Goal: Task Accomplishment & Management: Use online tool/utility

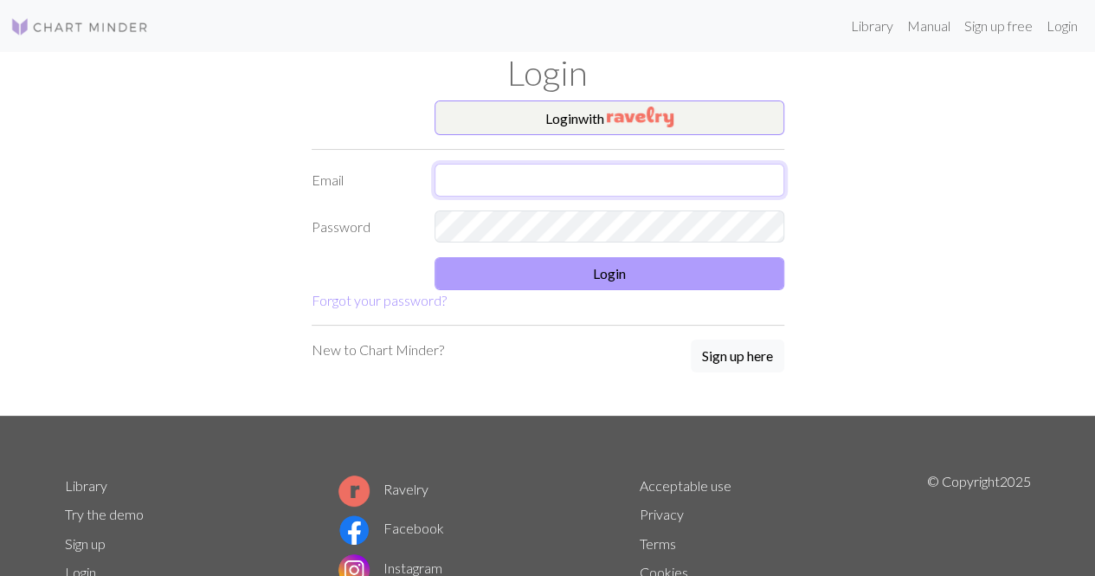
type input "[EMAIL_ADDRESS][DOMAIN_NAME]"
click at [611, 283] on button "Login" at bounding box center [609, 273] width 350 height 33
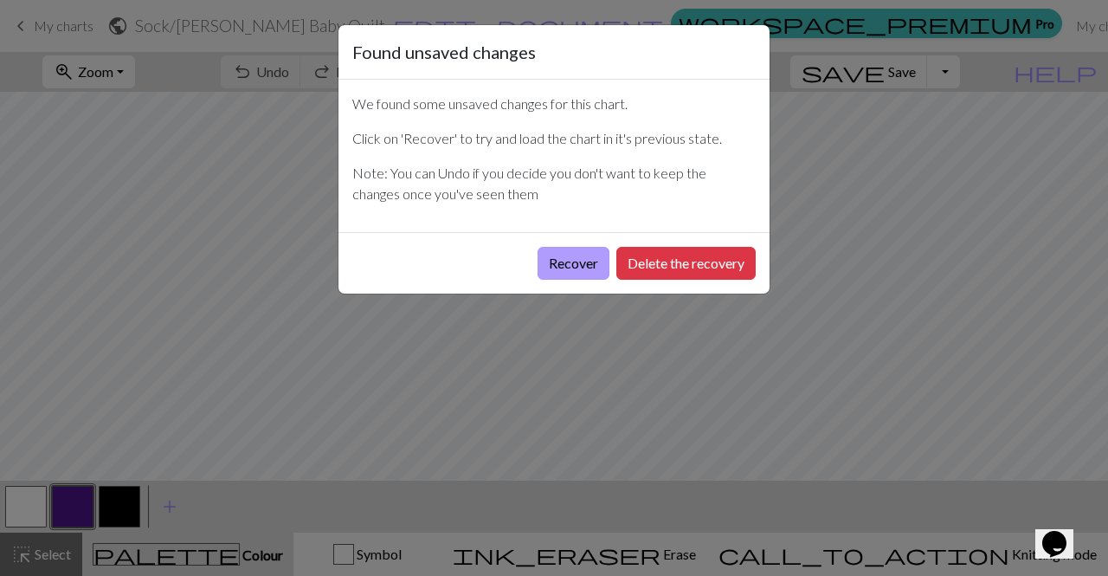
click at [573, 262] on button "Recover" at bounding box center [573, 263] width 72 height 33
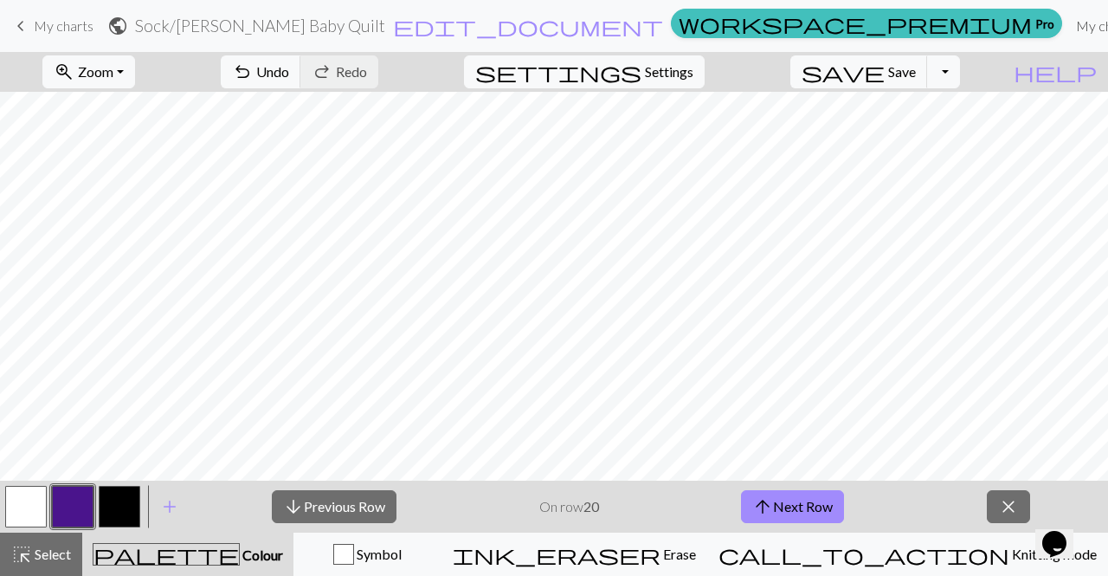
click at [1069, 24] on link "My charts" at bounding box center [1106, 26] width 74 height 35
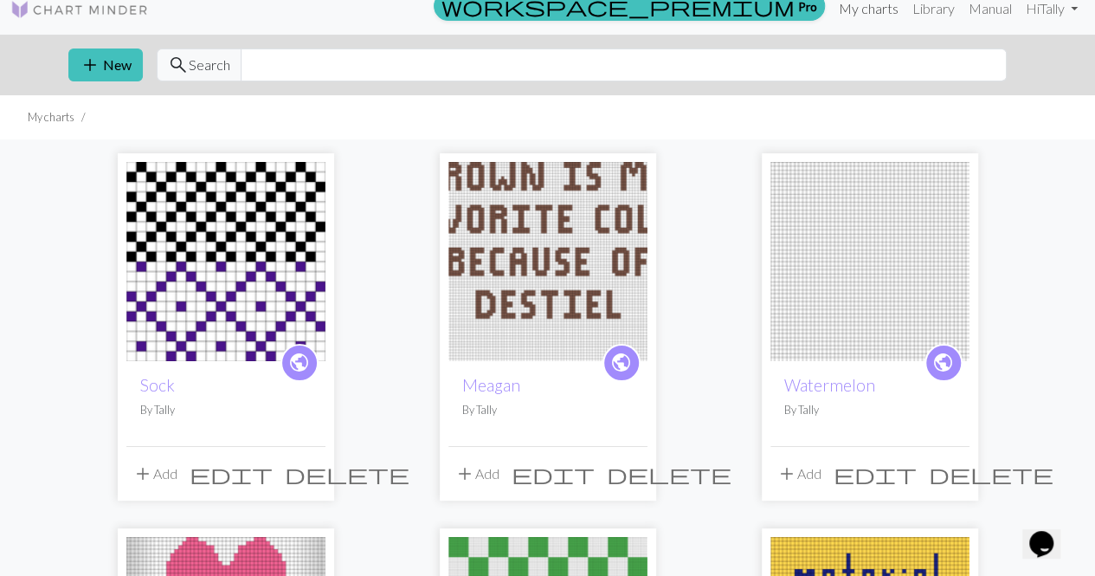
scroll to position [24, 0]
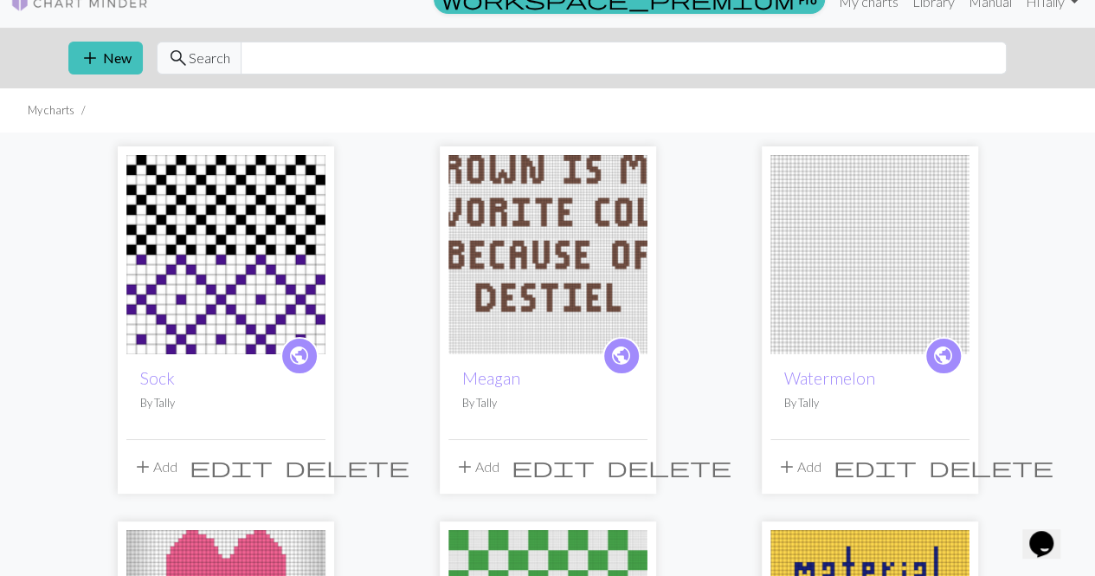
click at [193, 261] on img at bounding box center [225, 254] width 199 height 199
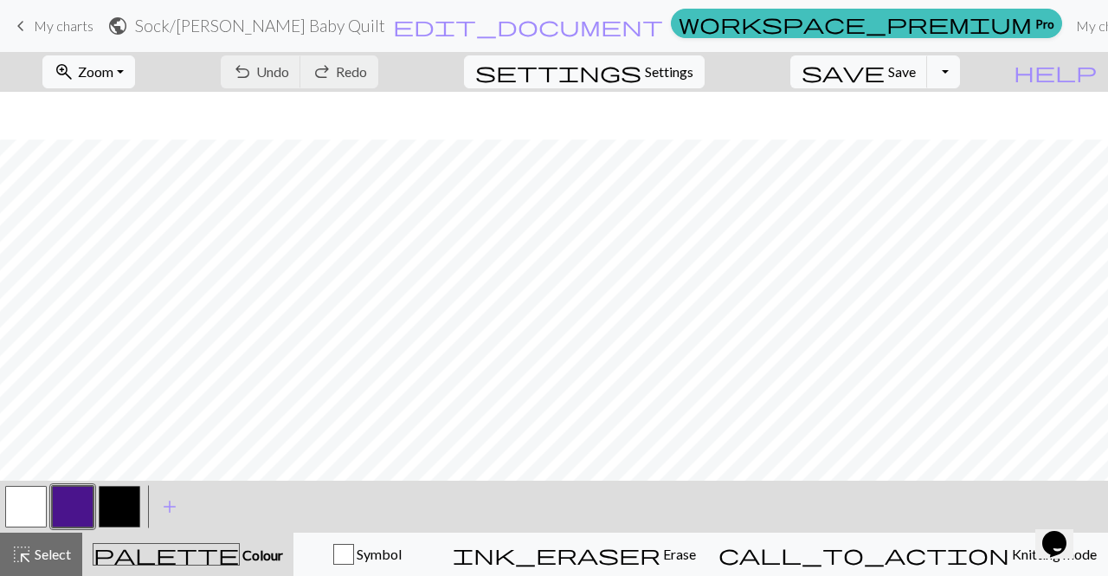
scroll to position [48, 0]
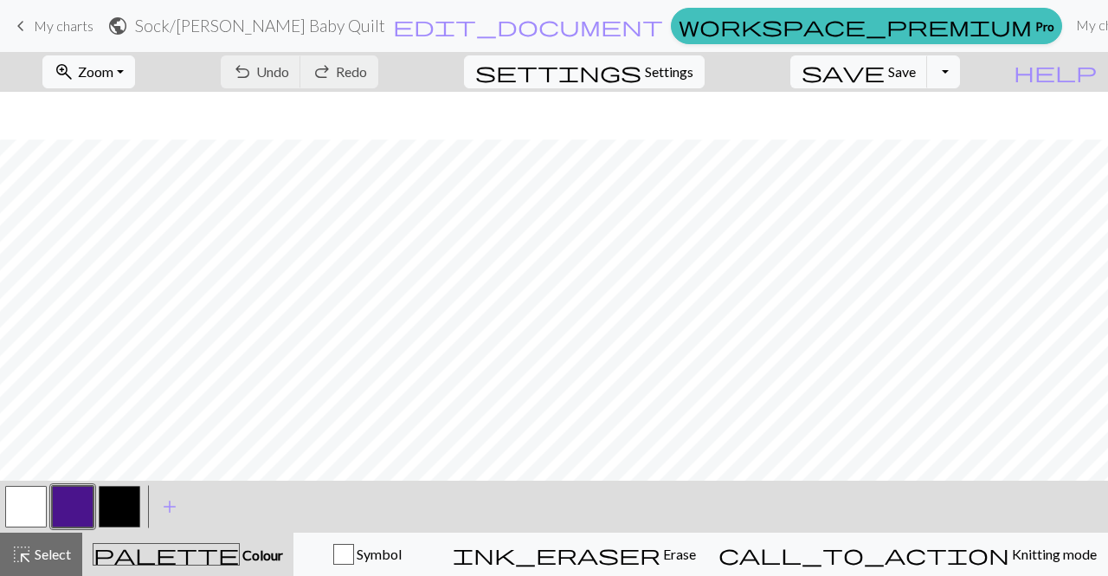
scroll to position [48, 0]
click at [385, 19] on h2 "Sock / Brianne Baby Quilt" at bounding box center [260, 26] width 250 height 20
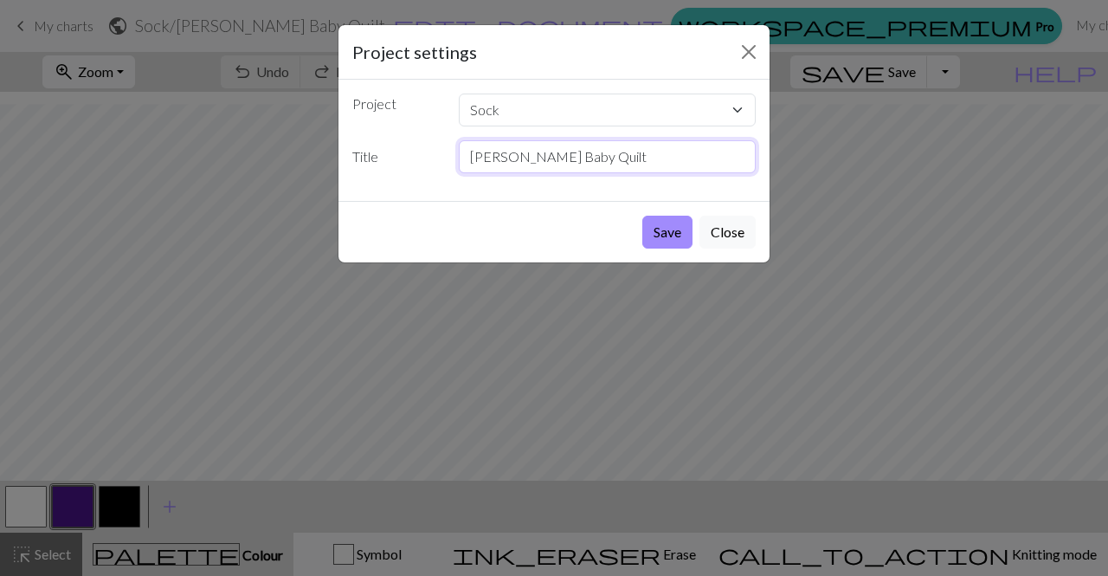
drag, startPoint x: 641, startPoint y: 145, endPoint x: 439, endPoint y: 197, distance: 209.3
click at [439, 197] on div "Project Sock Meagan Watermelon CO 301A wavy checkers Gigi Bday Title Brianne Ba…" at bounding box center [553, 140] width 431 height 121
type input "Sock Texture"
click at [654, 235] on button "Save" at bounding box center [667, 232] width 50 height 33
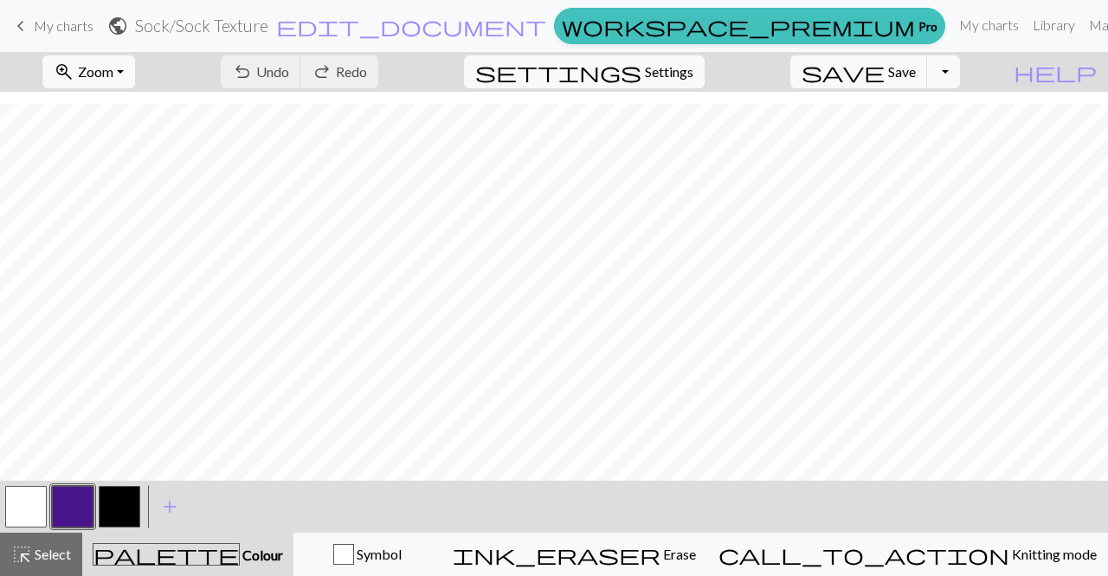
click at [34, 496] on button "button" at bounding box center [26, 507] width 42 height 42
click at [916, 71] on span "Save" at bounding box center [902, 71] width 28 height 16
click at [952, 19] on link "My charts" at bounding box center [989, 25] width 74 height 35
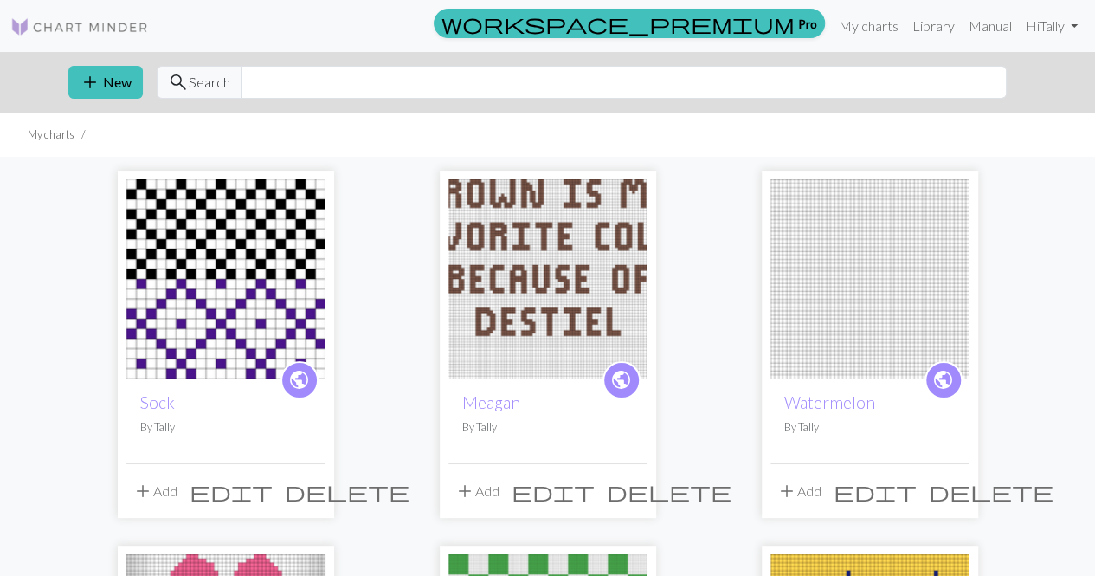
click at [228, 293] on img at bounding box center [225, 278] width 199 height 199
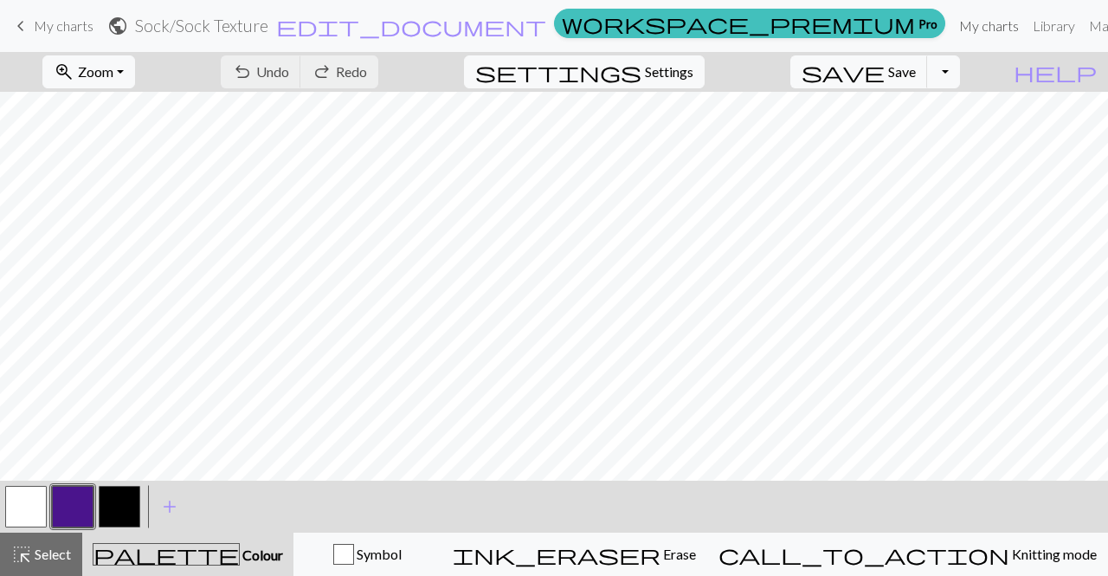
click at [952, 30] on link "My charts" at bounding box center [989, 26] width 74 height 35
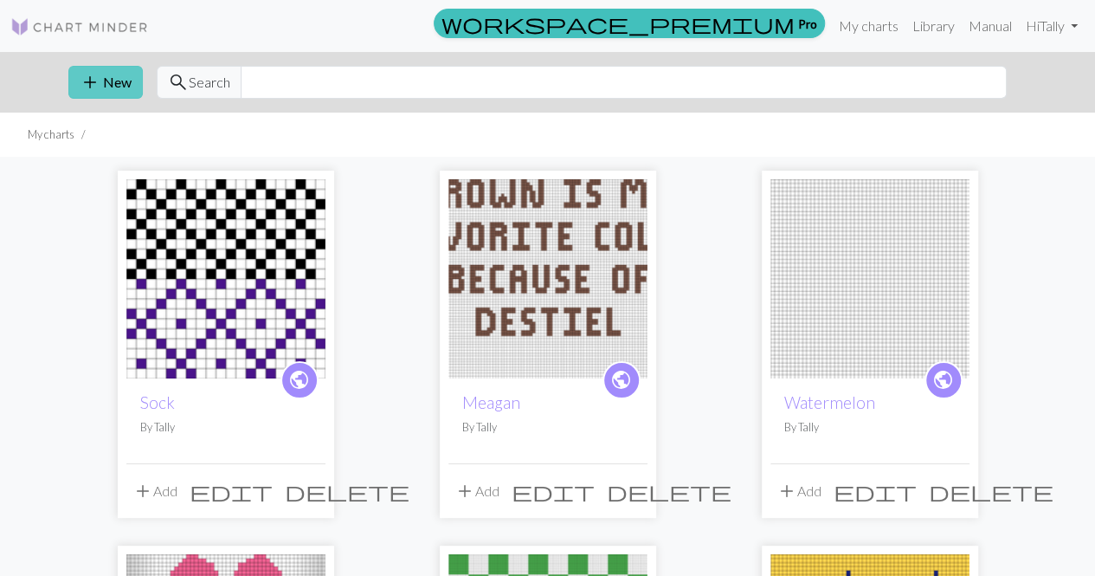
click at [128, 71] on button "add New" at bounding box center [105, 82] width 74 height 33
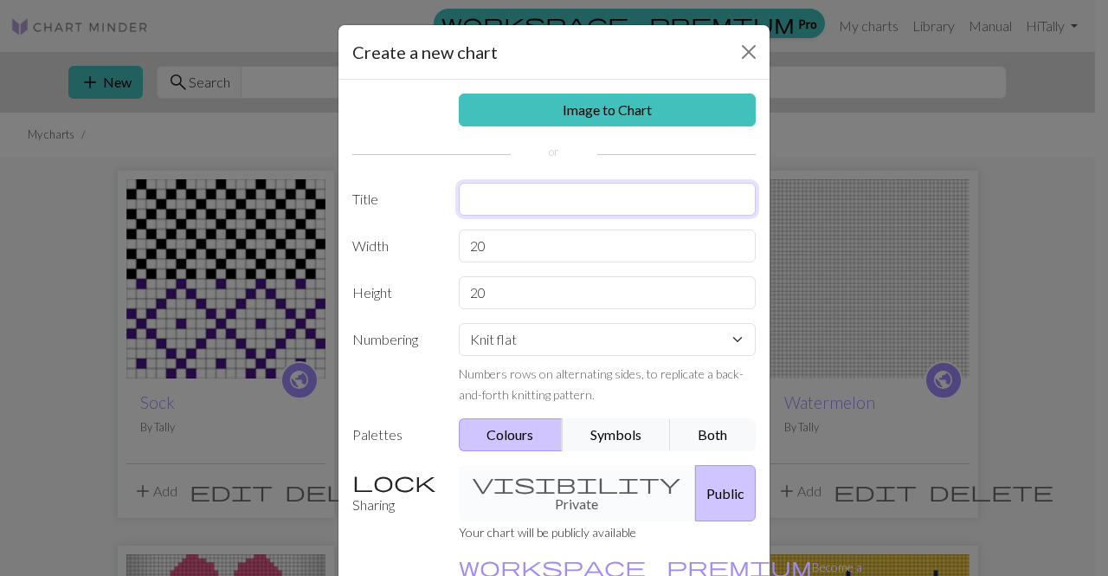
click at [563, 192] on input "text" at bounding box center [608, 199] width 298 height 33
type input "Vintage Sweater Texture?"
click at [580, 240] on input "20" at bounding box center [608, 245] width 298 height 33
type input "2"
type input "50"
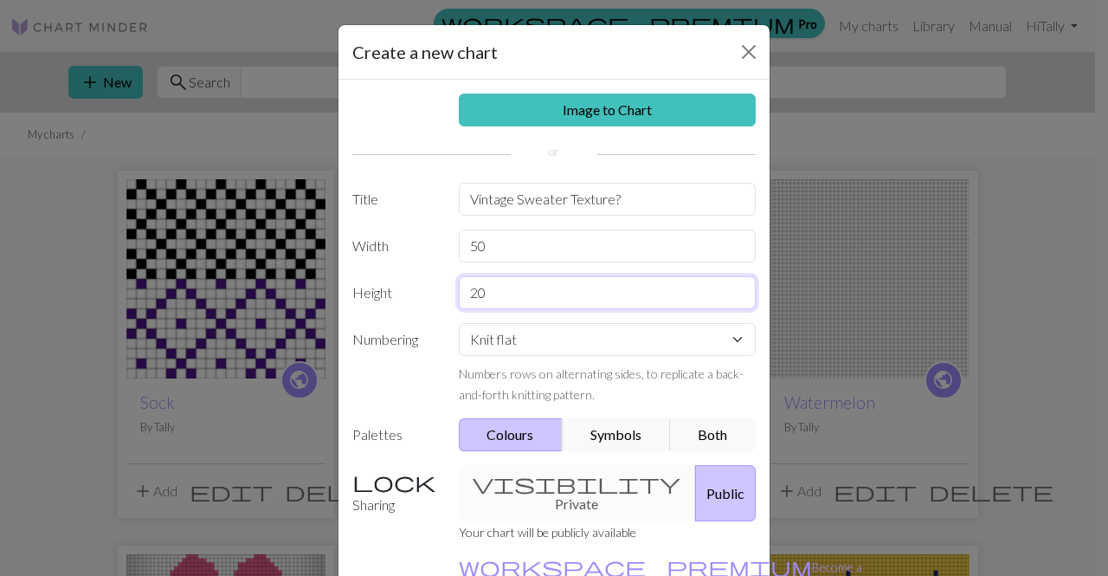
click at [537, 285] on input "20" at bounding box center [608, 292] width 298 height 33
type input "2"
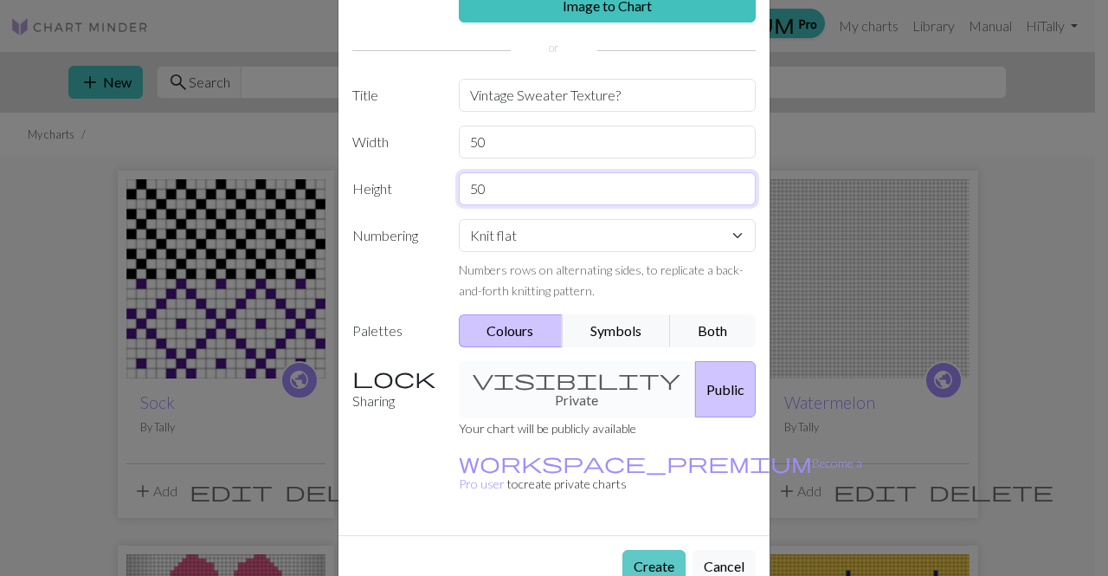
type input "50"
click at [651, 550] on button "Create" at bounding box center [653, 566] width 63 height 33
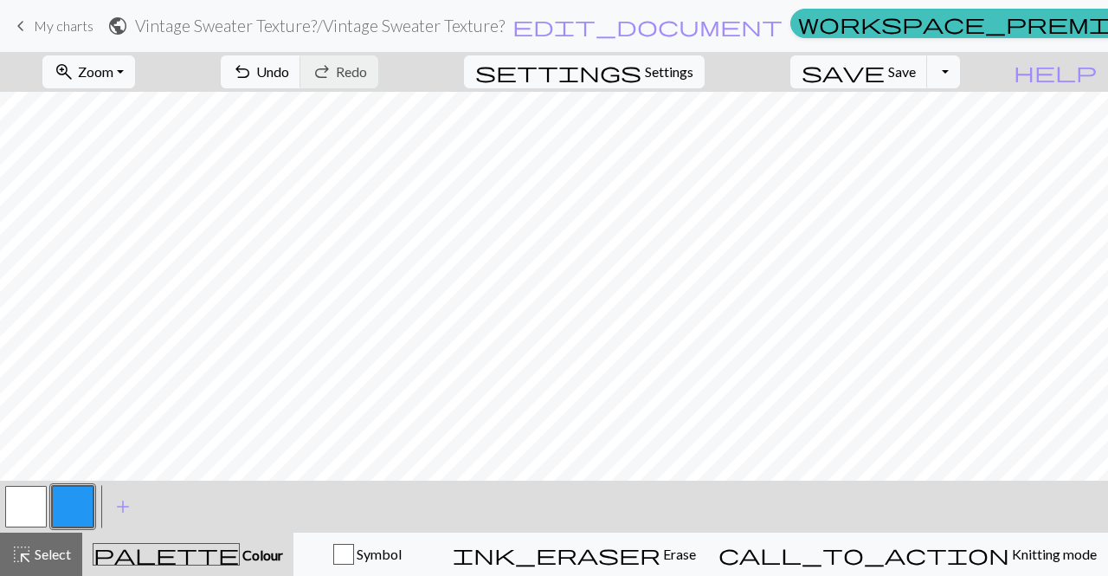
click at [25, 506] on button "button" at bounding box center [26, 507] width 42 height 42
click at [87, 503] on button "button" at bounding box center [73, 507] width 42 height 42
click at [21, 523] on button "button" at bounding box center [26, 507] width 42 height 42
click at [83, 505] on button "button" at bounding box center [73, 507] width 42 height 42
click at [17, 512] on button "button" at bounding box center [26, 507] width 42 height 42
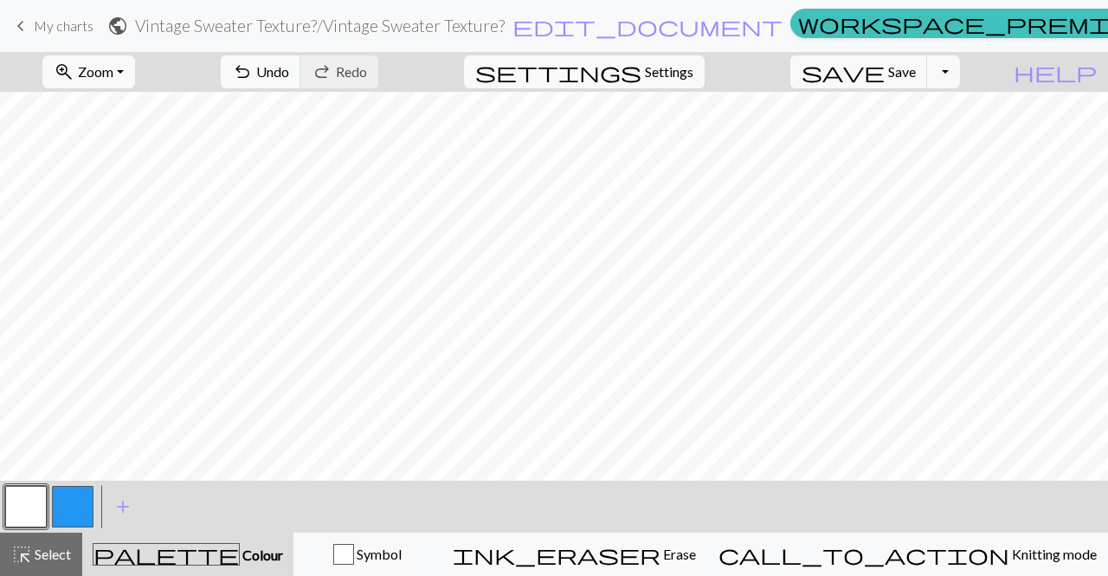
click at [85, 509] on button "button" at bounding box center [73, 507] width 42 height 42
click at [29, 492] on button "button" at bounding box center [26, 507] width 42 height 42
click at [81, 505] on button "button" at bounding box center [73, 507] width 42 height 42
click at [29, 493] on button "button" at bounding box center [26, 507] width 42 height 42
click at [79, 510] on button "button" at bounding box center [73, 507] width 42 height 42
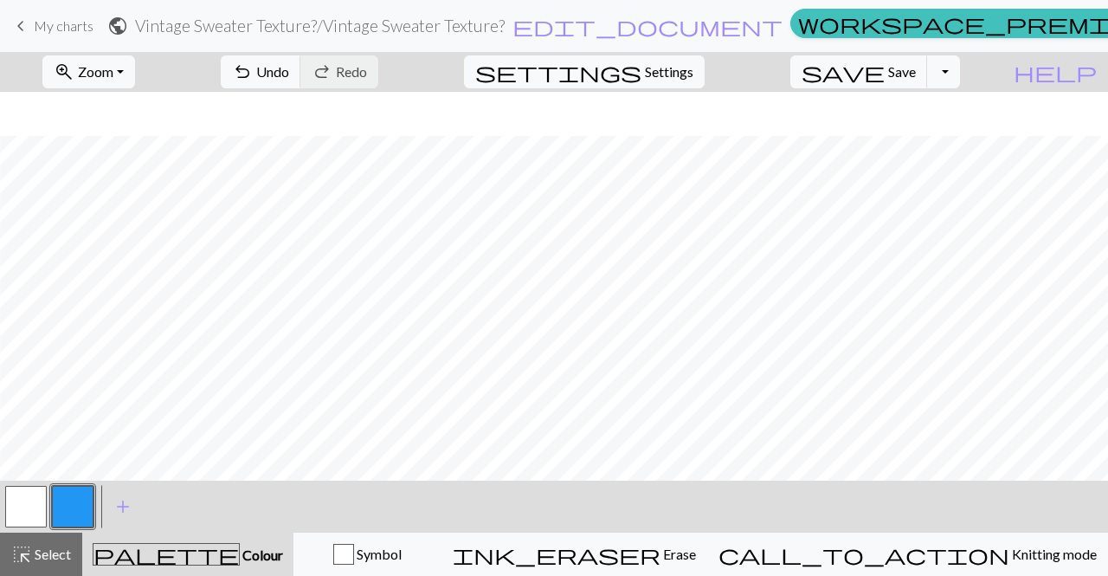
scroll to position [72, 1]
click at [25, 506] on button "button" at bounding box center [26, 507] width 42 height 42
click at [87, 511] on button "button" at bounding box center [73, 507] width 42 height 42
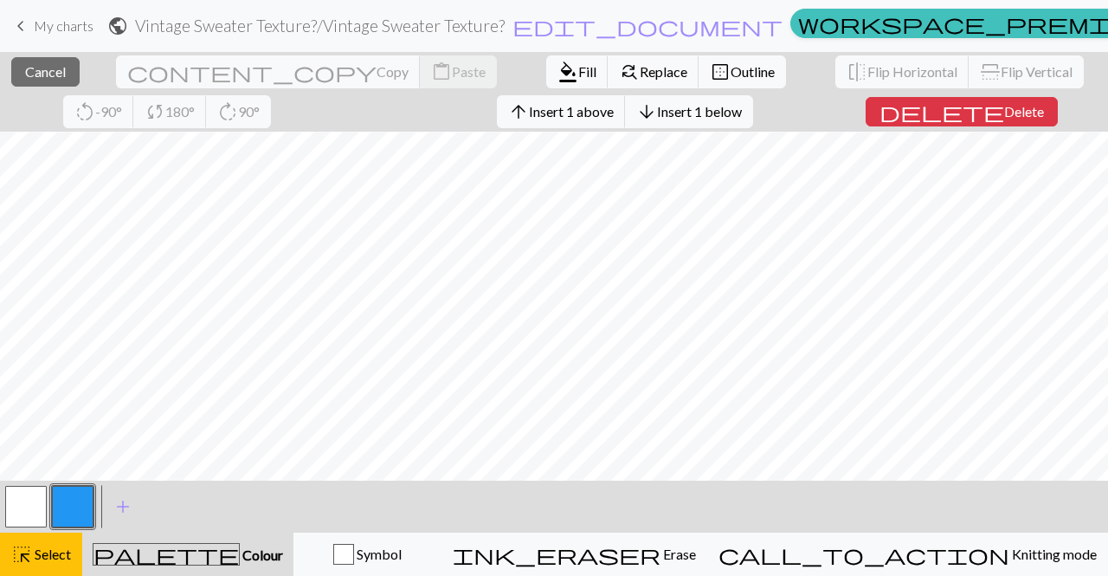
click at [144, 542] on button "palette Colour Colour" at bounding box center [187, 553] width 211 height 43
click at [90, 498] on button "button" at bounding box center [73, 507] width 42 height 42
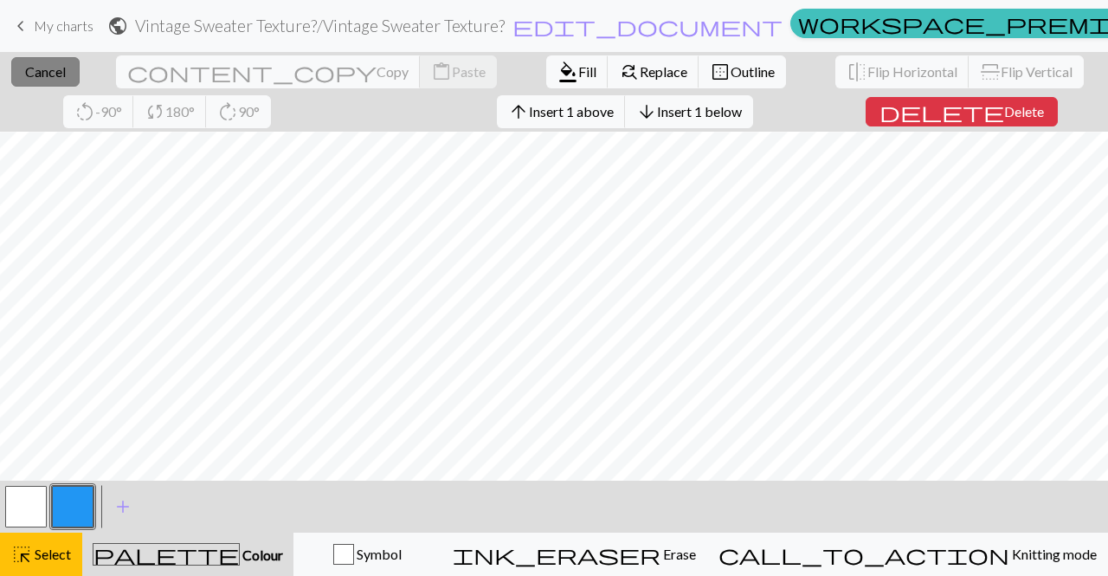
click at [11, 70] on button "close Cancel" at bounding box center [45, 71] width 68 height 29
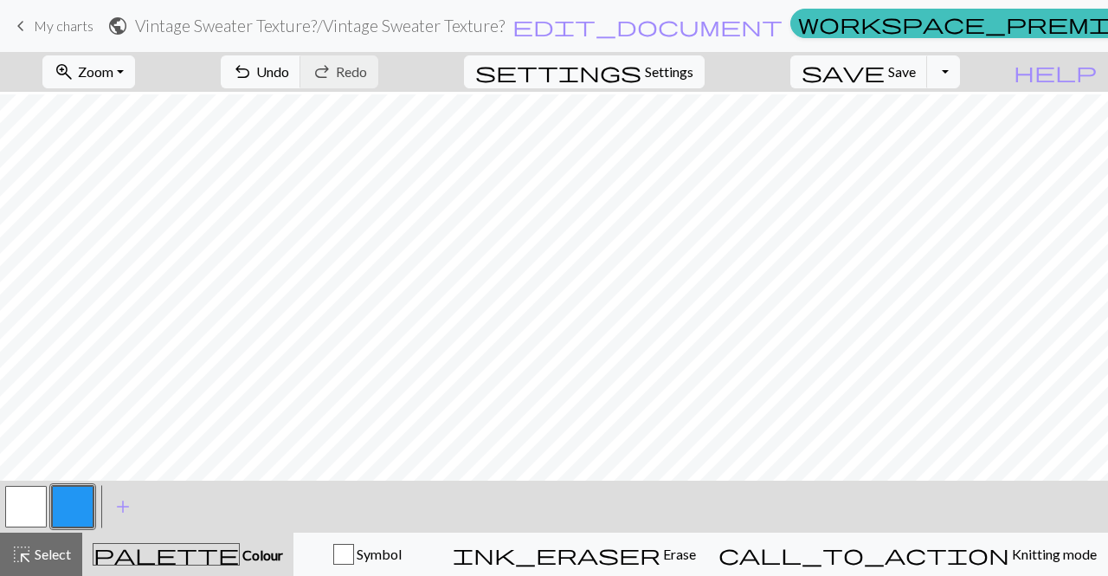
scroll to position [295, 0]
click at [12, 508] on button "button" at bounding box center [26, 507] width 42 height 42
click at [69, 492] on button "button" at bounding box center [73, 507] width 42 height 42
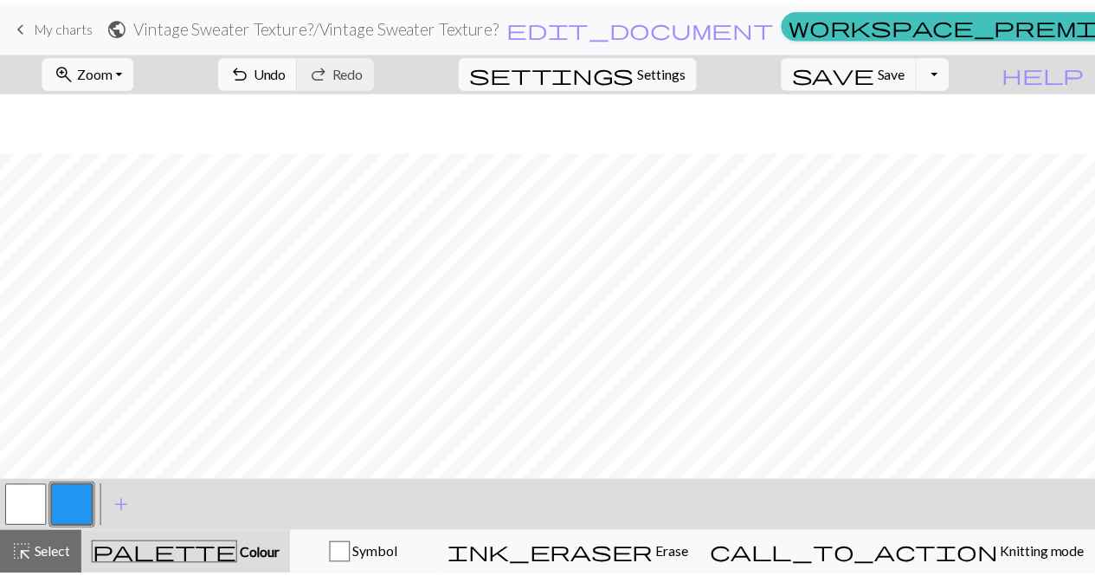
scroll to position [61, 0]
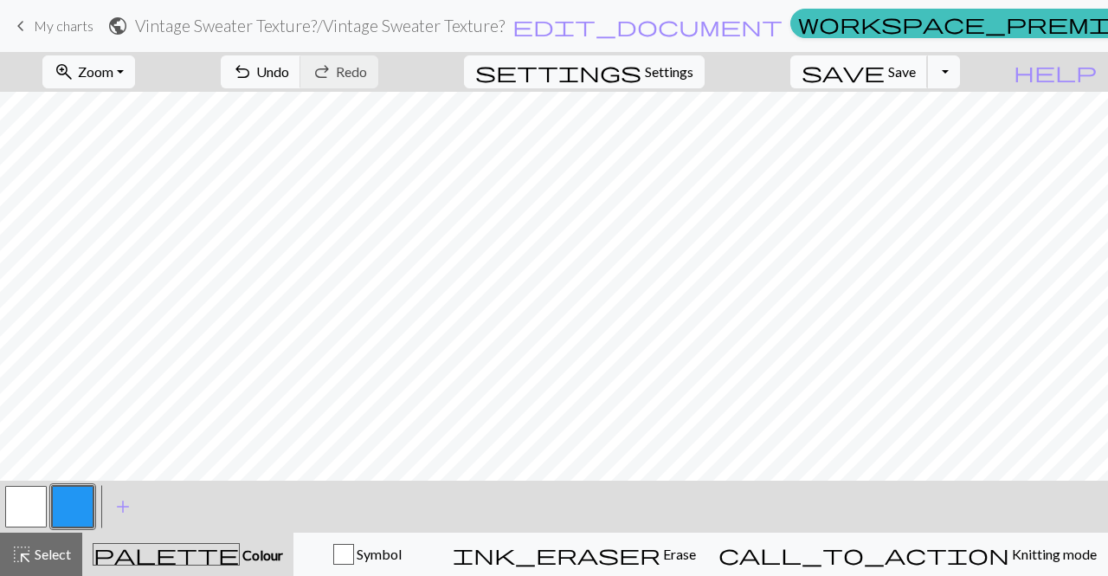
click at [914, 72] on button "save Save Save" at bounding box center [859, 71] width 138 height 33
